Goal: Task Accomplishment & Management: Use online tool/utility

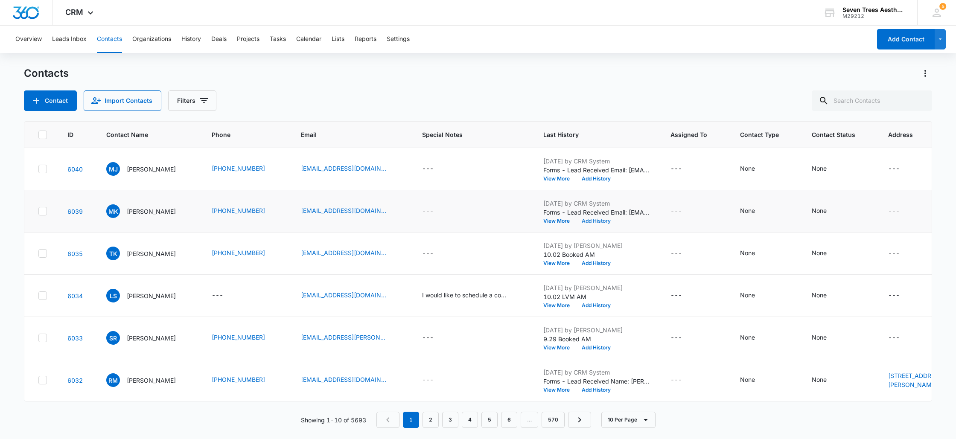
click at [611, 220] on button "Add History" at bounding box center [596, 221] width 41 height 5
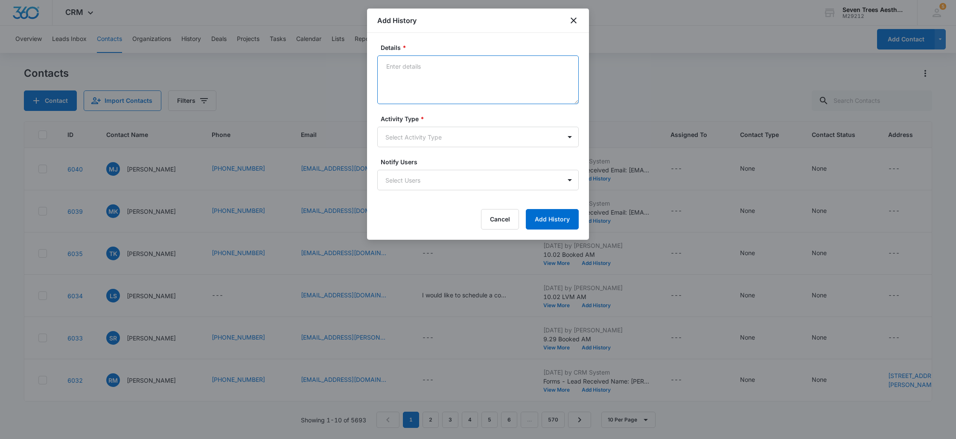
click at [428, 77] on textarea "Details *" at bounding box center [478, 80] width 202 height 49
type textarea "10.3 LVM AM"
click at [401, 137] on body "CRM Apps Reputation Websites Forms CRM Email Social Shop Payments POS Content A…" at bounding box center [478, 219] width 956 height 439
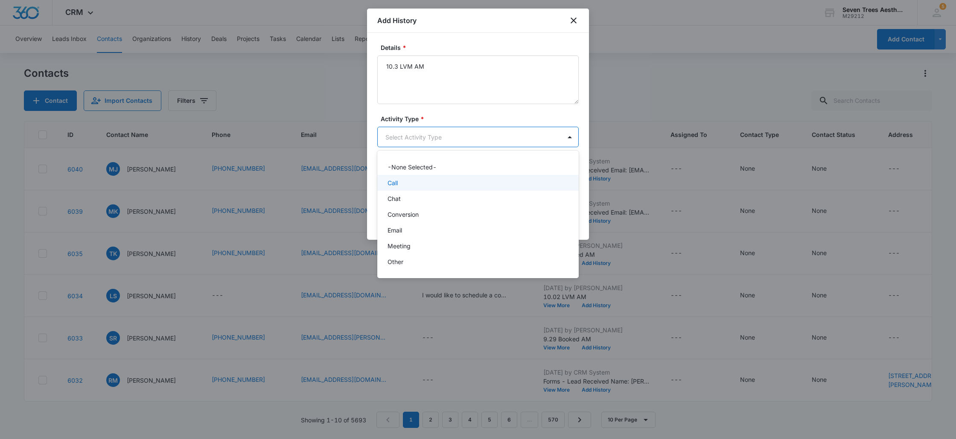
drag, startPoint x: 421, startPoint y: 180, endPoint x: 450, endPoint y: 189, distance: 29.9
click at [421, 180] on div "Call" at bounding box center [477, 182] width 179 height 9
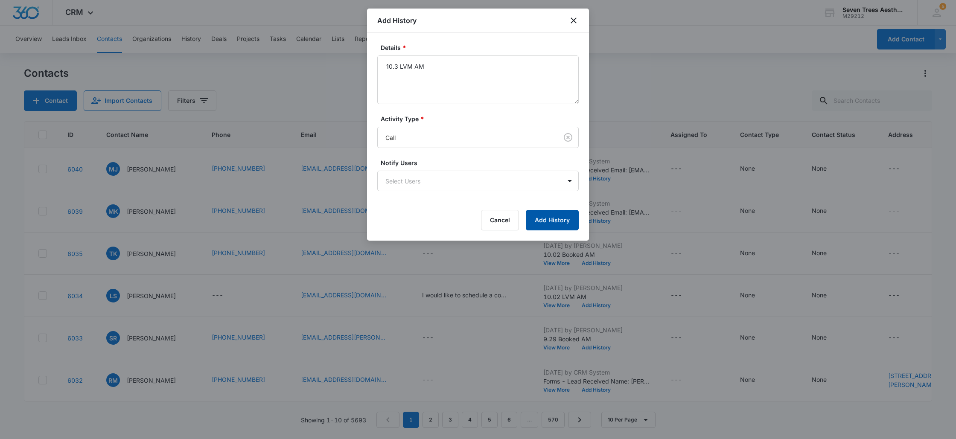
click at [566, 220] on button "Add History" at bounding box center [552, 220] width 53 height 20
